Goal: Book appointment/travel/reservation

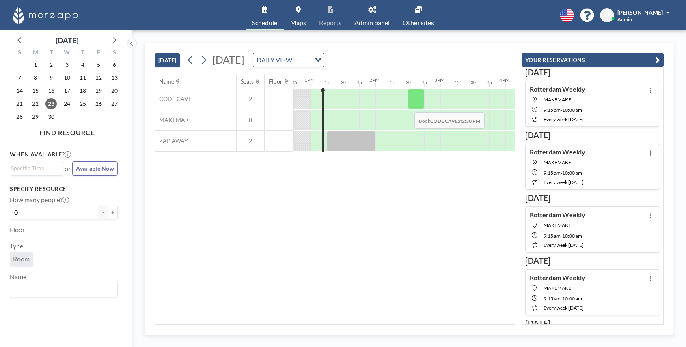
scroll to position [0, 828]
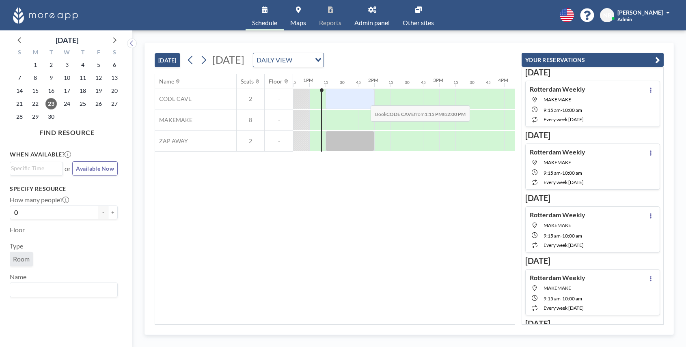
drag, startPoint x: 328, startPoint y: 99, endPoint x: 364, endPoint y: 100, distance: 36.1
click at [364, 100] on div at bounding box center [349, 99] width 49 height 20
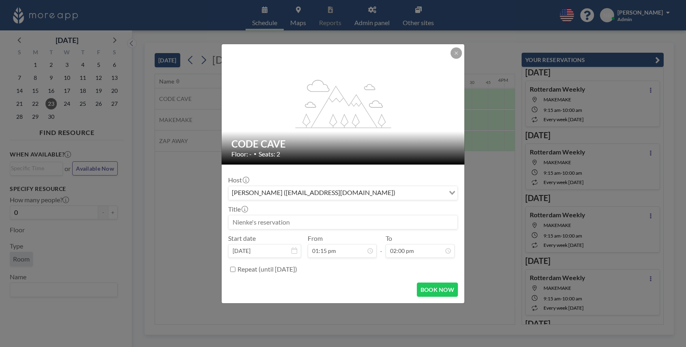
scroll to position [404, 0]
click at [436, 288] on button "BOOK NOW" at bounding box center [437, 290] width 41 height 14
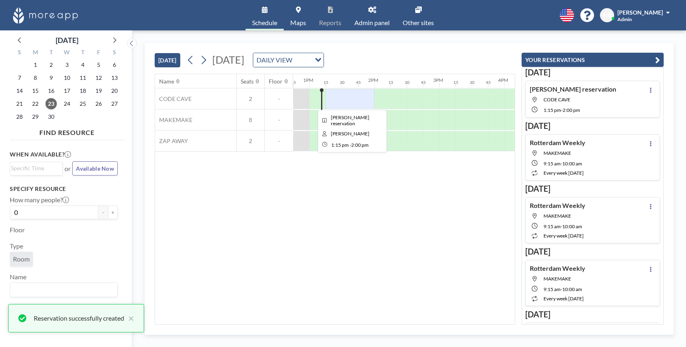
click at [353, 99] on div at bounding box center [349, 99] width 49 height 20
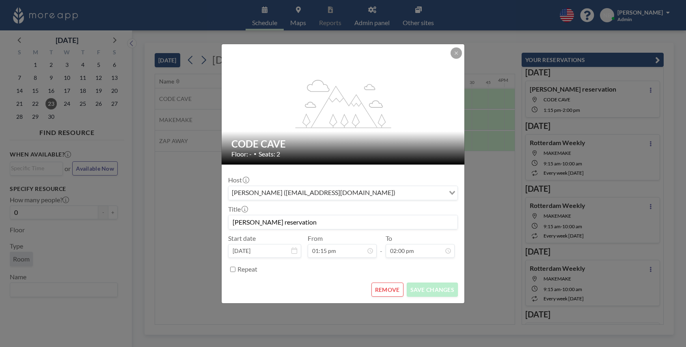
click at [379, 293] on button "REMOVE" at bounding box center [387, 290] width 32 height 14
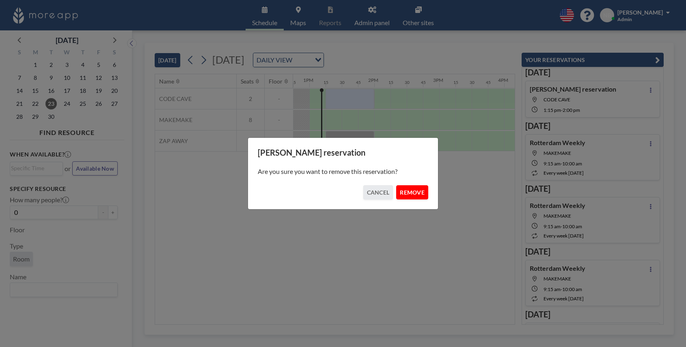
click at [415, 188] on button "REMOVE" at bounding box center [412, 192] width 32 height 14
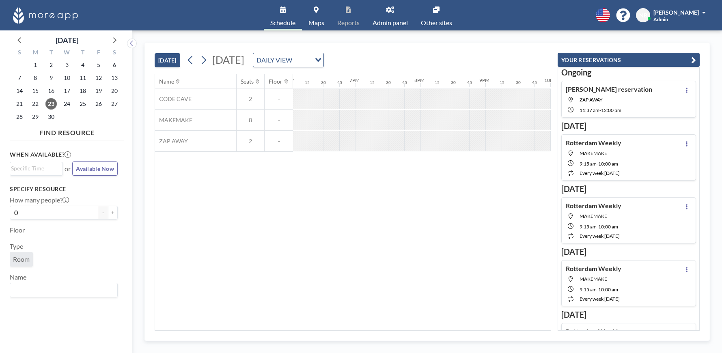
scroll to position [0, 1301]
